Goal: Information Seeking & Learning: Understand process/instructions

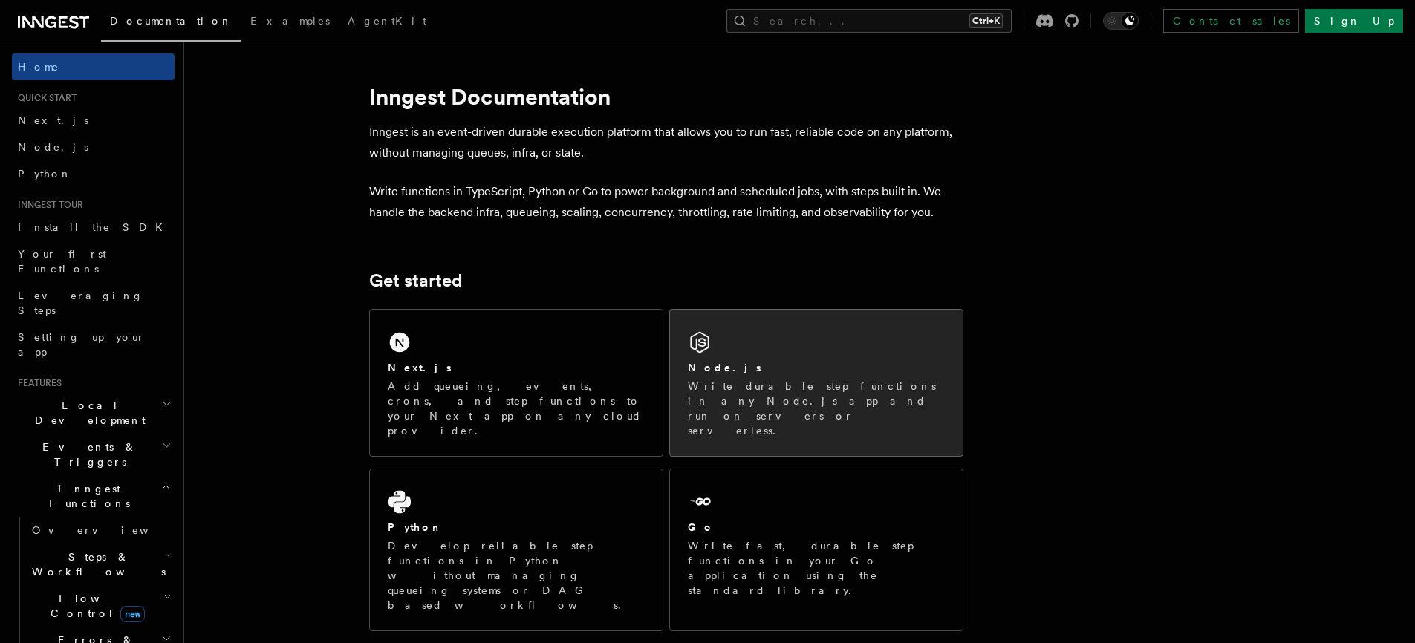
click at [739, 376] on div "Node.js Write durable step functions in any Node.js app and run on servers or s…" at bounding box center [816, 399] width 257 height 78
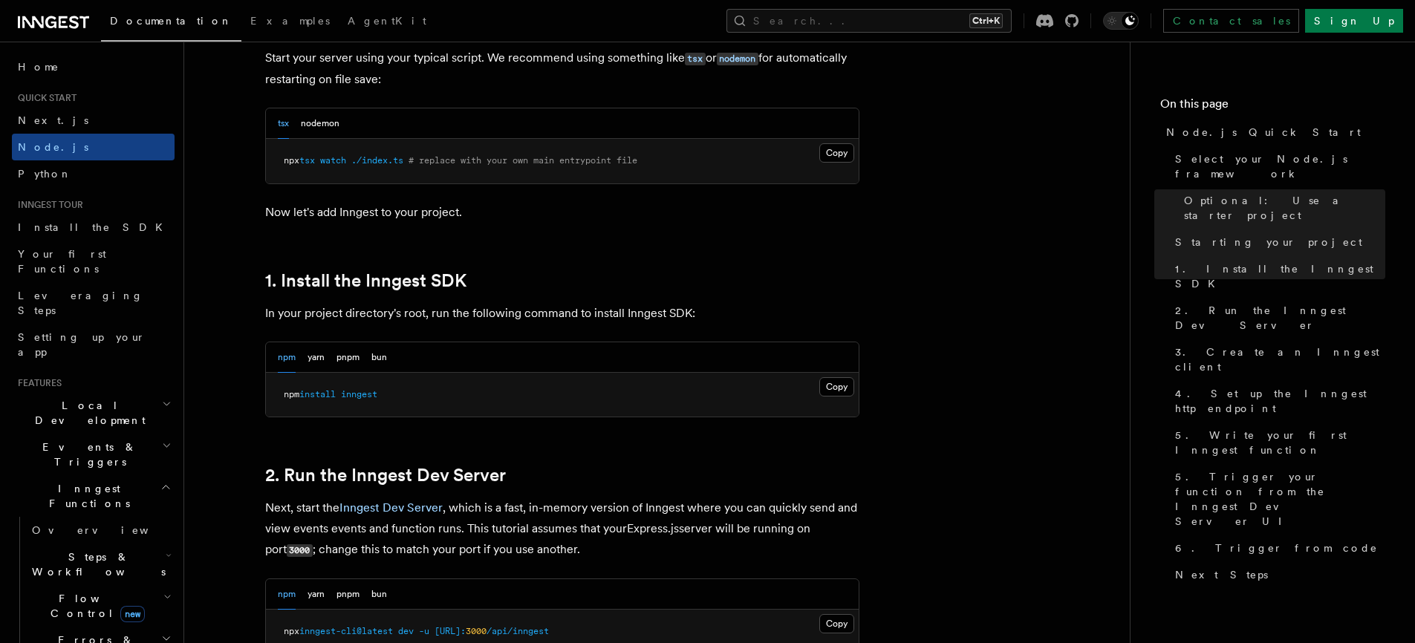
scroll to position [757, 0]
click at [852, 382] on button "Copy Copied" at bounding box center [836, 384] width 35 height 19
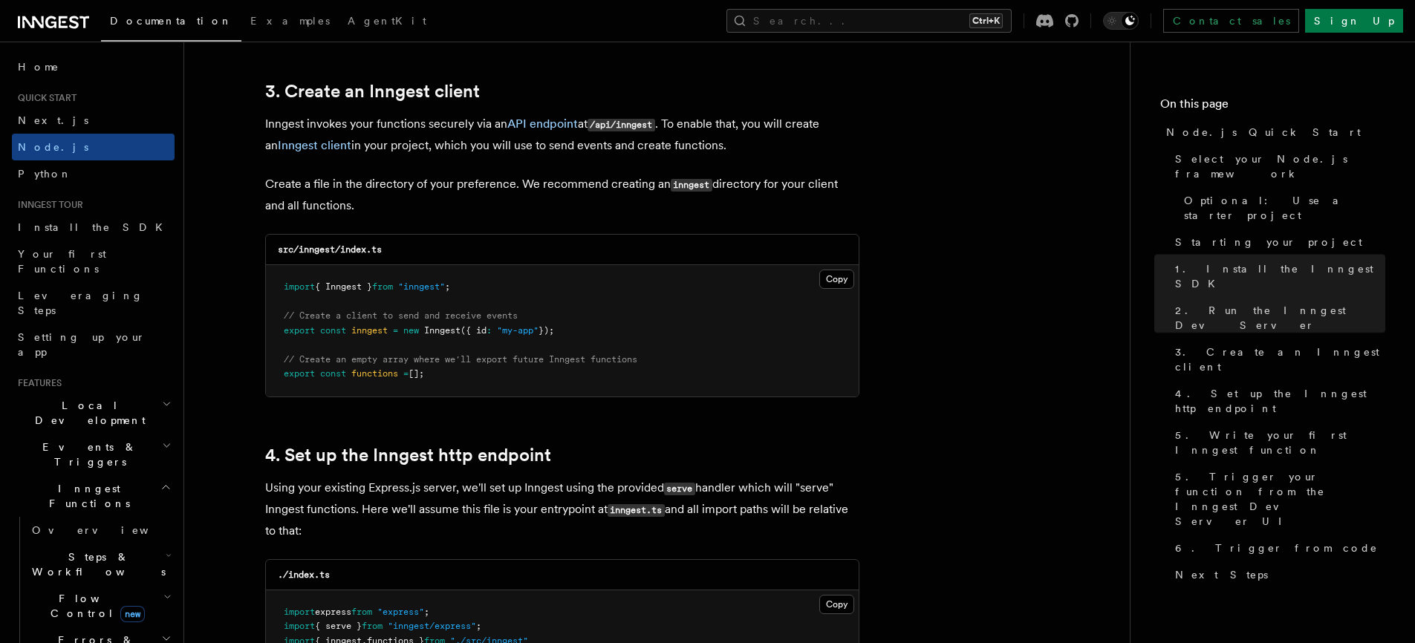
scroll to position [1892, 0]
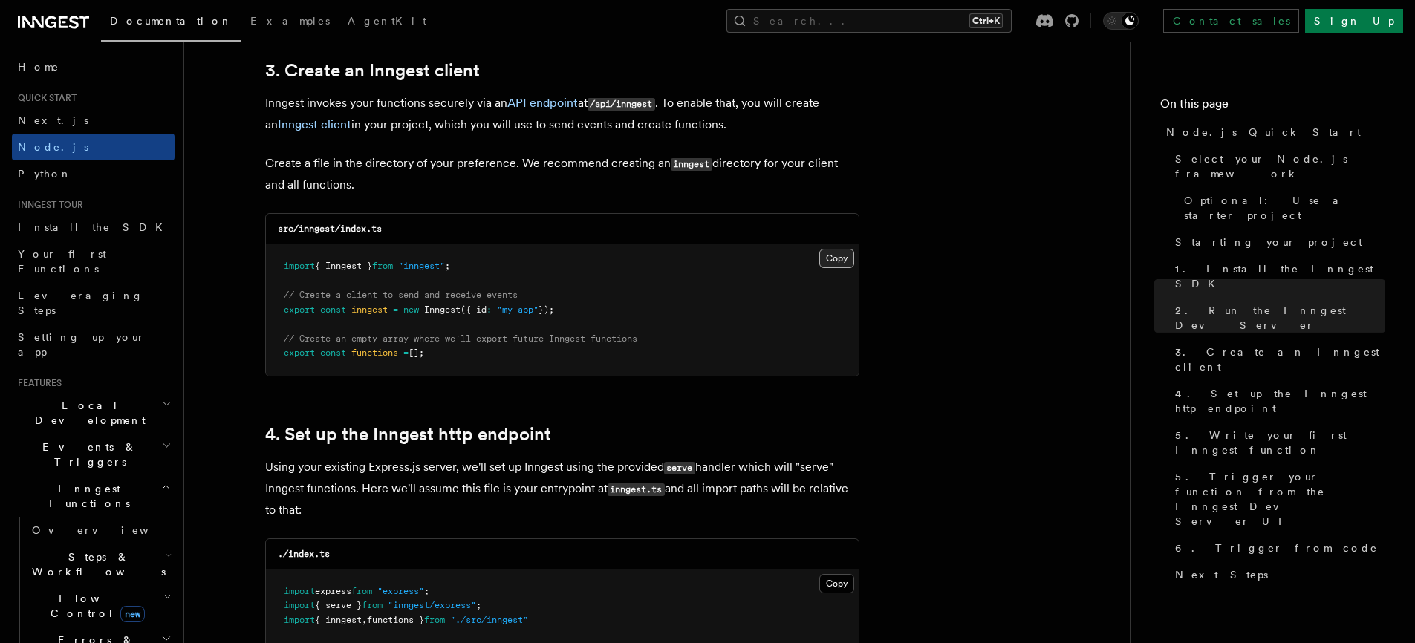
click at [841, 258] on button "Copy Copied" at bounding box center [836, 258] width 35 height 19
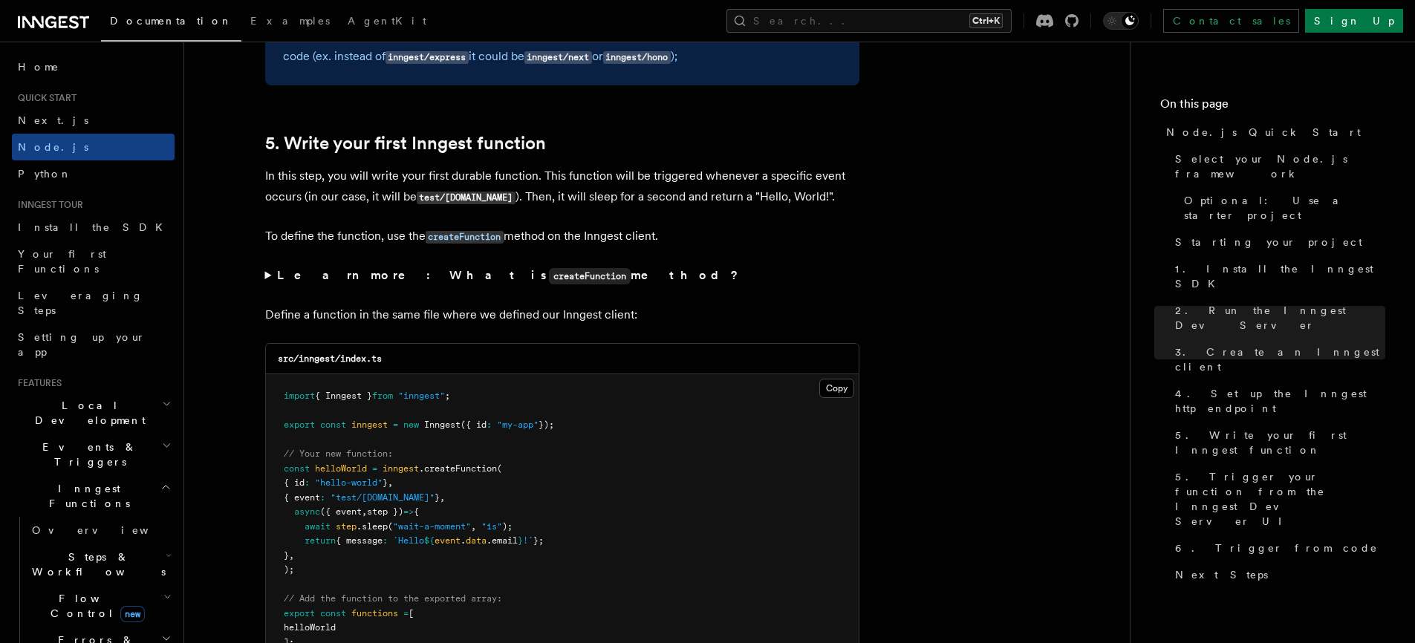
scroll to position [2276, 0]
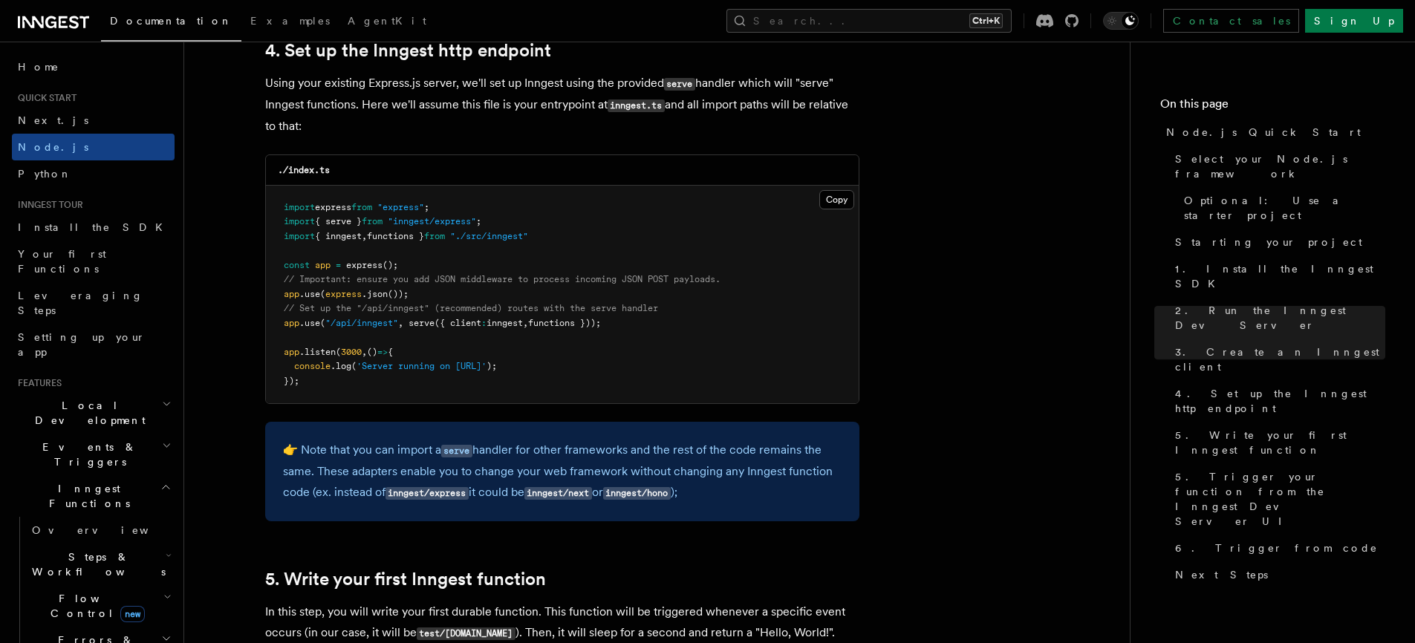
drag, startPoint x: 632, startPoint y: 325, endPoint x: 275, endPoint y: 324, distance: 356.4
click at [275, 324] on pre "import express from "express" ; import { serve } from "inngest/express" ; impor…" at bounding box center [562, 295] width 593 height 218
copy span "app .use ( "/api/inngest" , serve ({ client : inngest , functions }));"
drag, startPoint x: 561, startPoint y: 234, endPoint x: 280, endPoint y: 241, distance: 281.5
click at [280, 241] on pre "import express from "express" ; import { serve } from "inngest/express" ; impor…" at bounding box center [562, 295] width 593 height 218
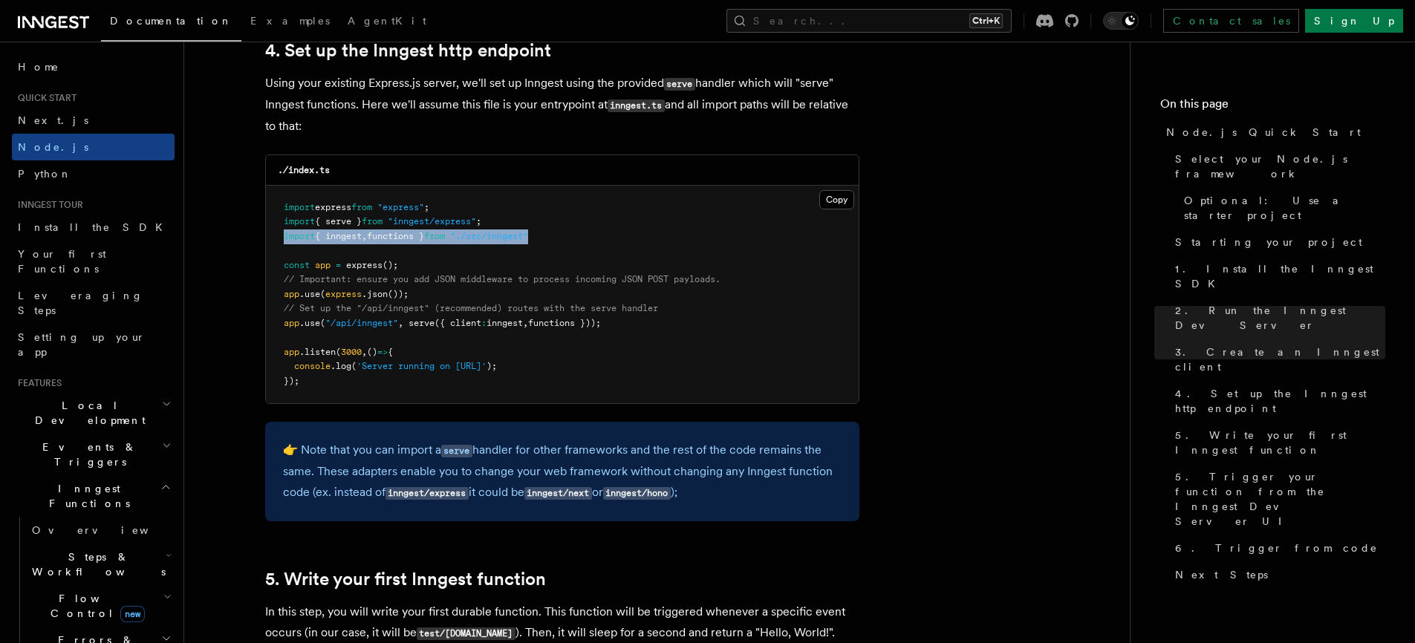
copy span "import { inngest , functions } from "./src/inngest""
click at [544, 224] on pre "import express from "express" ; import { serve } from "inngest/express" ; impor…" at bounding box center [562, 295] width 593 height 218
drag, startPoint x: 551, startPoint y: 235, endPoint x: 265, endPoint y: 223, distance: 286.1
click at [266, 223] on pre "import express from "express" ; import { serve } from "inngest/express" ; impor…" at bounding box center [562, 295] width 593 height 218
copy code "import { serve } from "inngest/express" ; import { inngest , functions } from "…"
